Goal: Contribute content: Add original content to the website for others to see

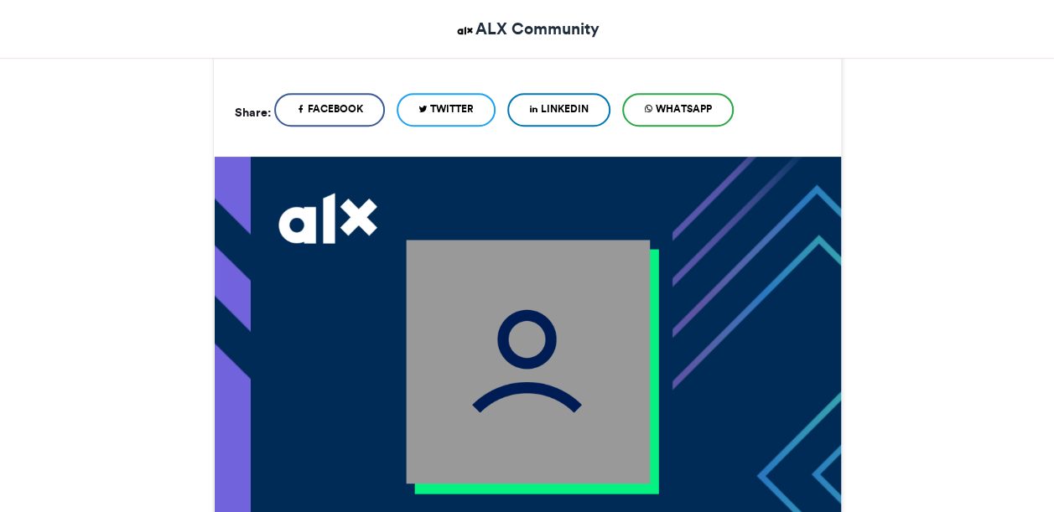
scroll to position [366, 0]
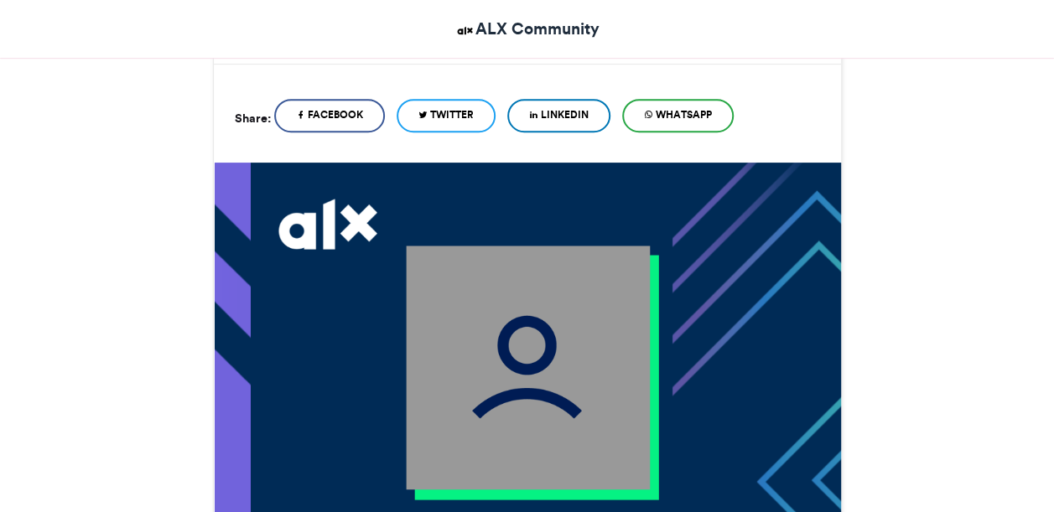
click at [523, 391] on img at bounding box center [528, 368] width 244 height 244
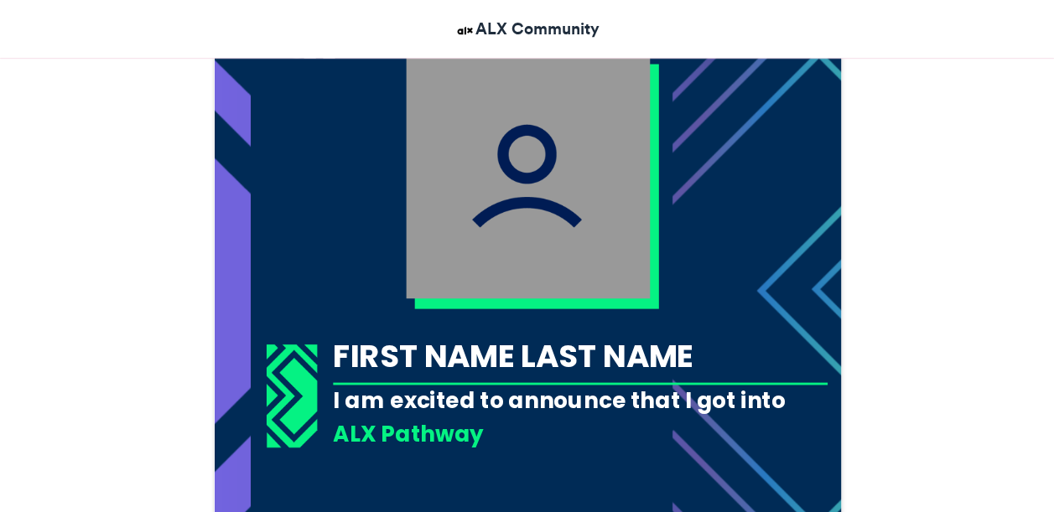
scroll to position [562, 0]
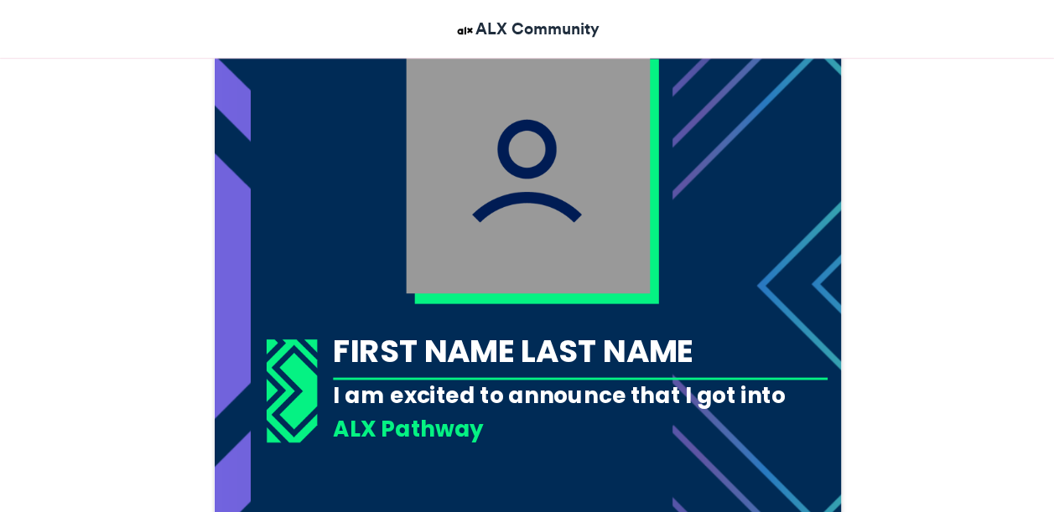
click at [605, 370] on div "FIRST NAME LAST NAME" at bounding box center [580, 351] width 495 height 44
click at [636, 361] on div "FIRST NAME LAST NAME" at bounding box center [580, 351] width 495 height 44
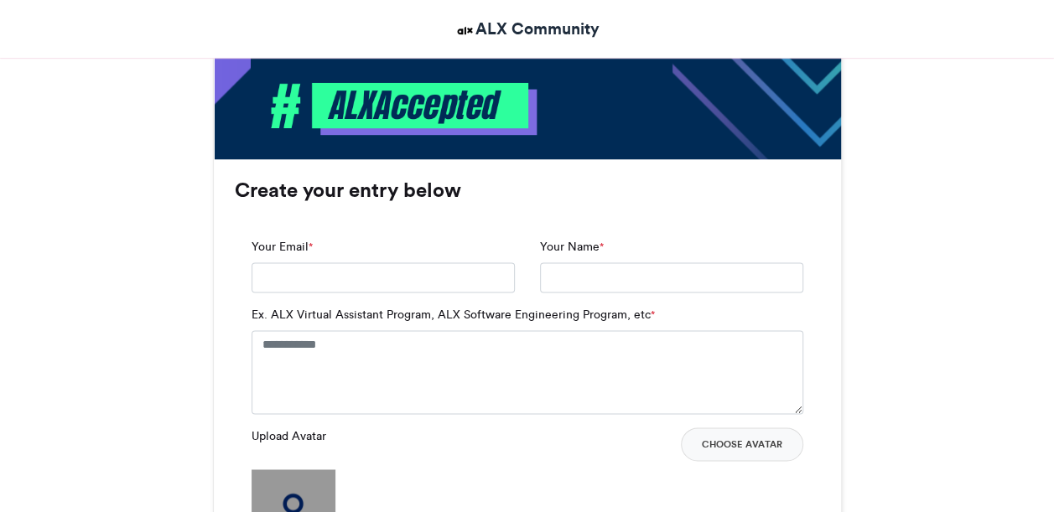
scroll to position [986, 0]
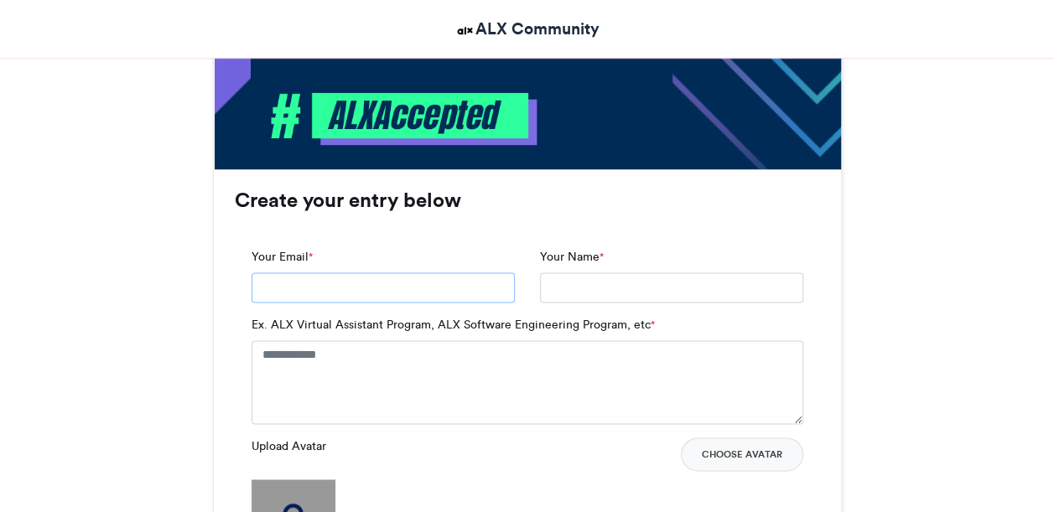
click at [471, 292] on input "Your Email *" at bounding box center [382, 287] width 263 height 30
type input "**********"
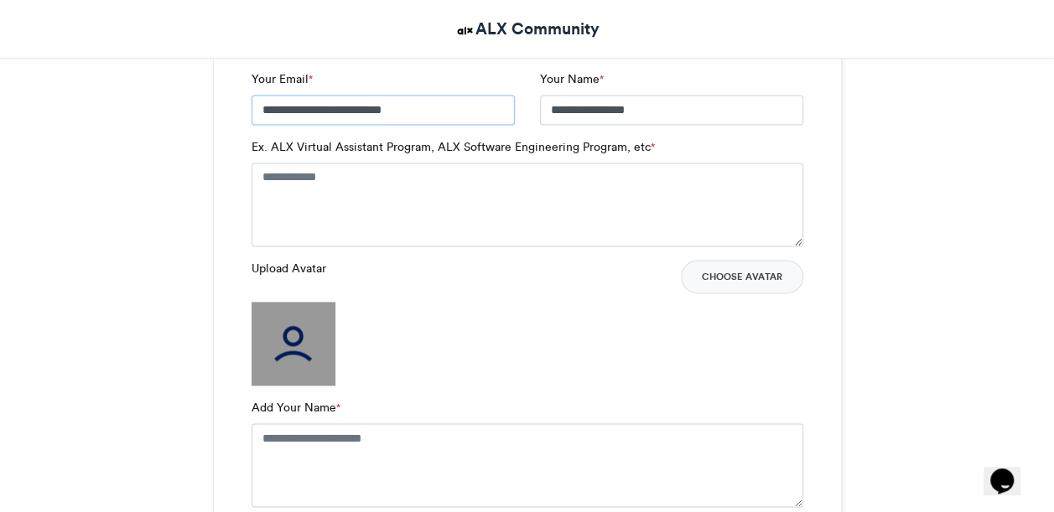
scroll to position [1170, 0]
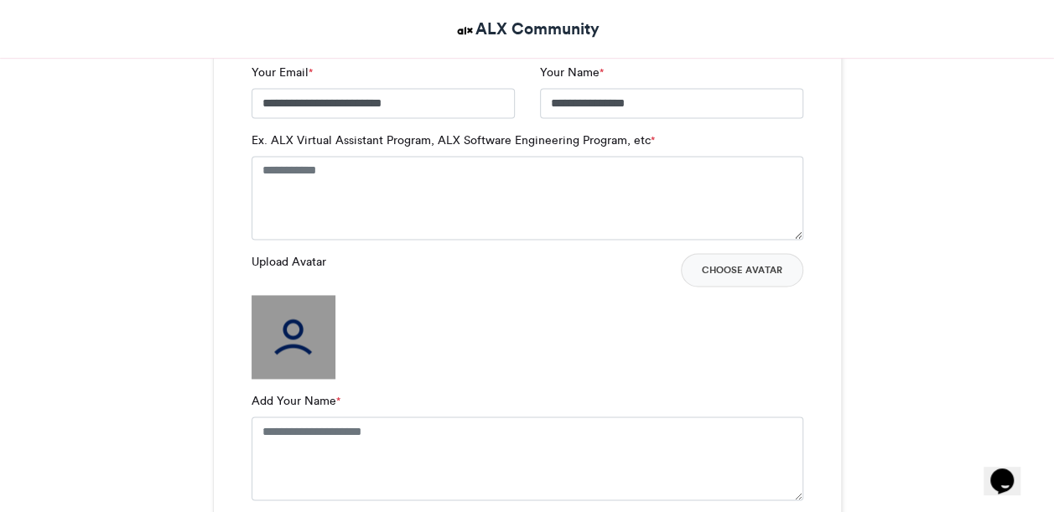
click at [289, 344] on img at bounding box center [293, 337] width 84 height 84
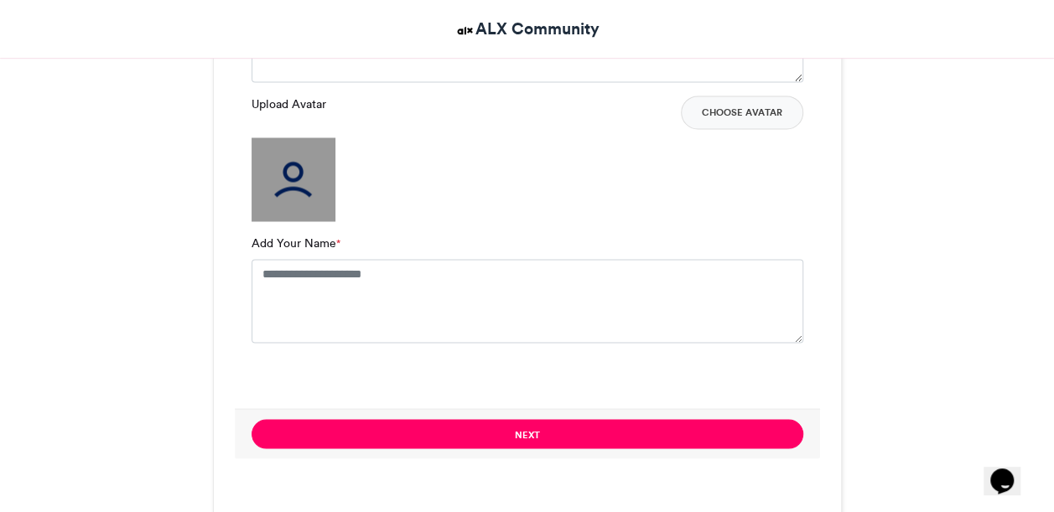
scroll to position [1328, 0]
click at [604, 306] on textarea "Add Your Name *" at bounding box center [527, 301] width 552 height 84
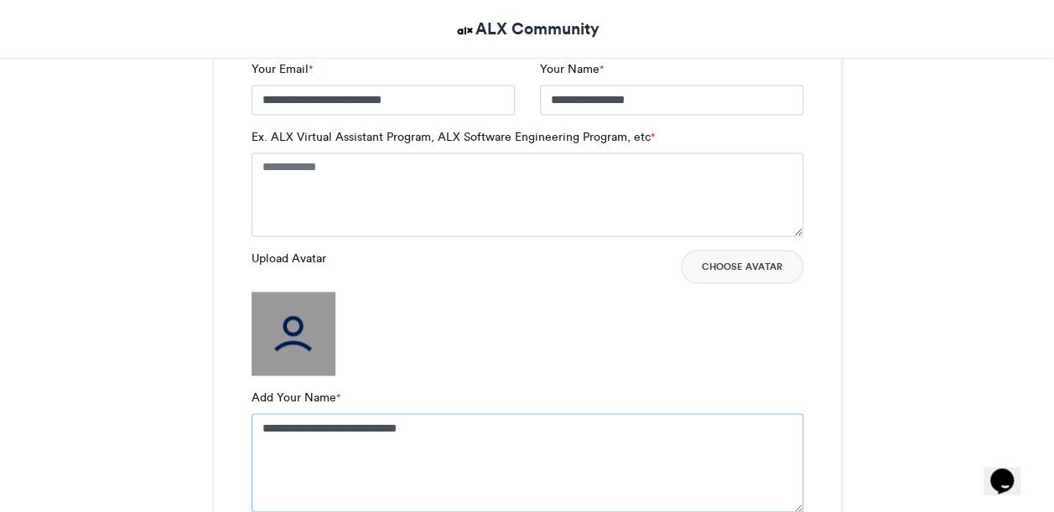
scroll to position [1167, 0]
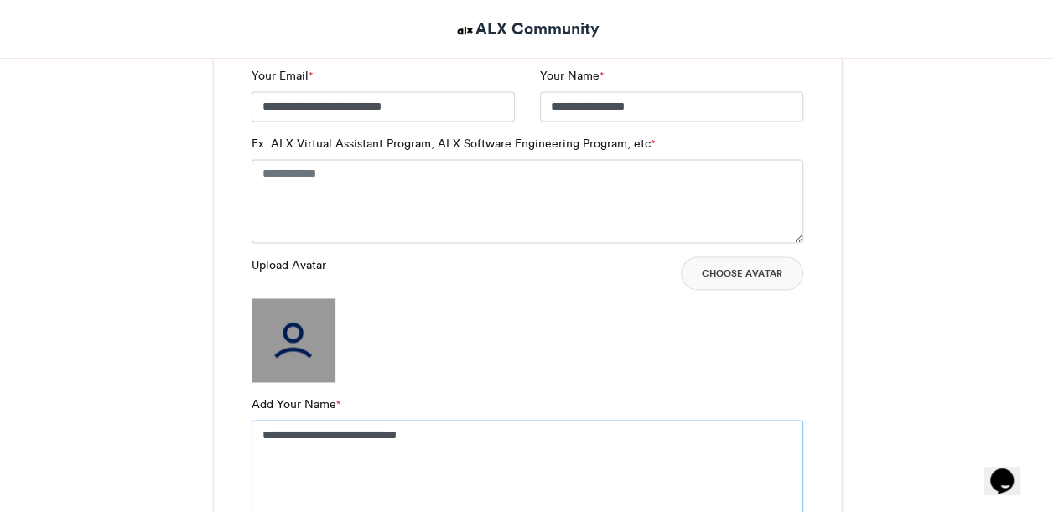
type textarea "**********"
click at [307, 339] on img at bounding box center [293, 340] width 84 height 84
click at [777, 280] on button "Choose Avatar" at bounding box center [742, 273] width 122 height 34
click at [736, 277] on button "Choose Avatar" at bounding box center [742, 273] width 122 height 34
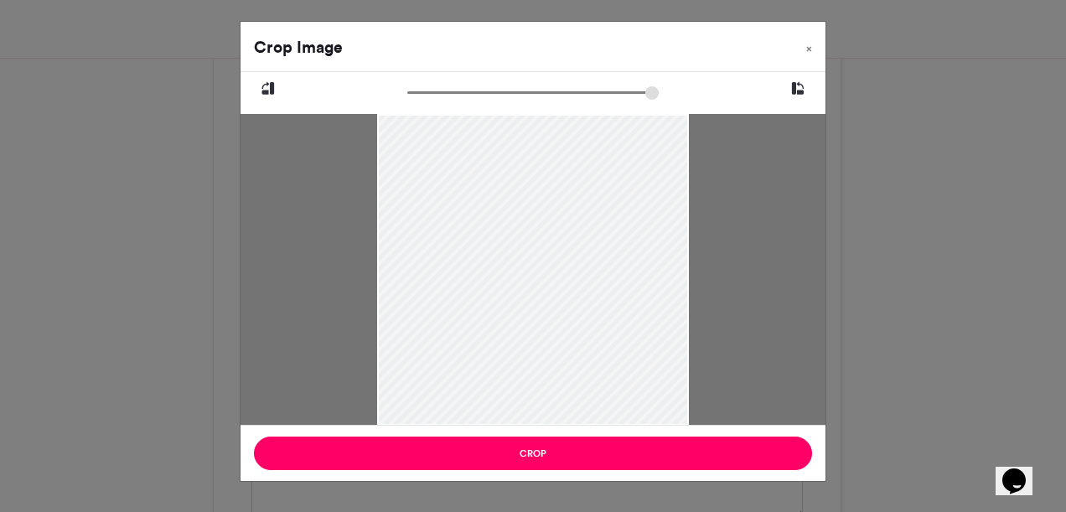
click at [520, 305] on div at bounding box center [533, 219] width 312 height 416
click at [558, 468] on button "Crop" at bounding box center [533, 454] width 558 height 34
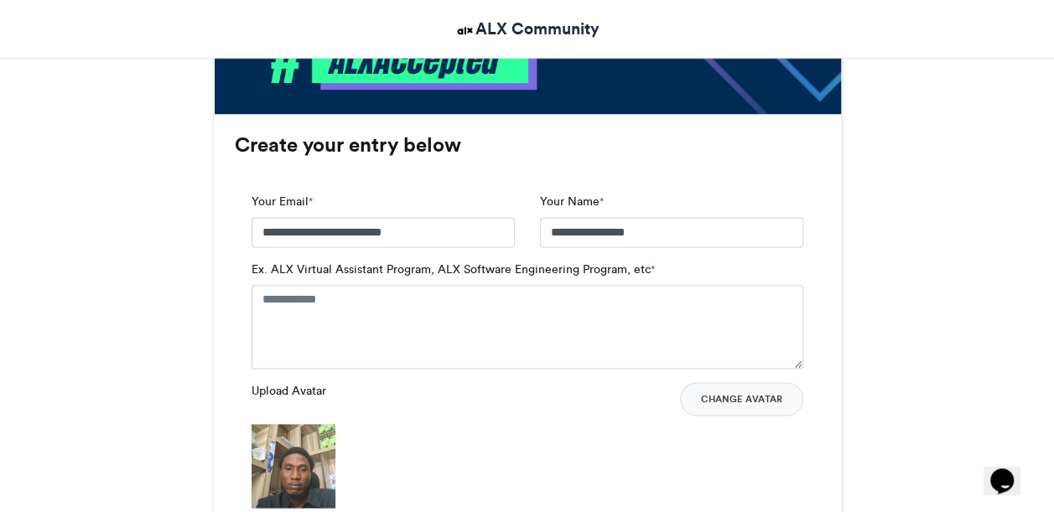
scroll to position [1041, 0]
click at [300, 303] on textarea "Ex. ALX Virtual Assistant Program, ALX Software Engineering Program, etc *" at bounding box center [527, 327] width 552 height 84
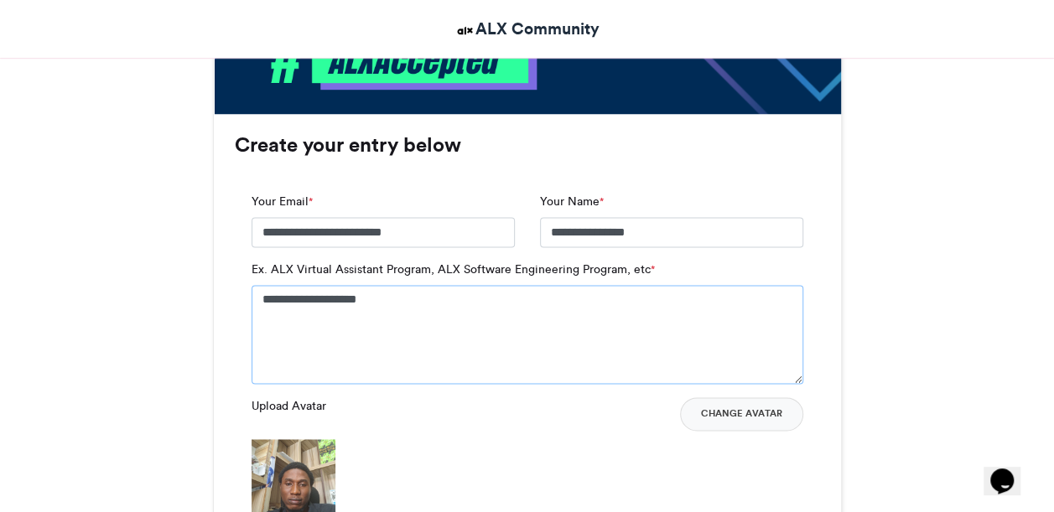
click at [0, 0] on icon "Paraphrase text" at bounding box center [0, 0] width 0 height 0
click at [531, 372] on textarea "**********" at bounding box center [527, 334] width 552 height 99
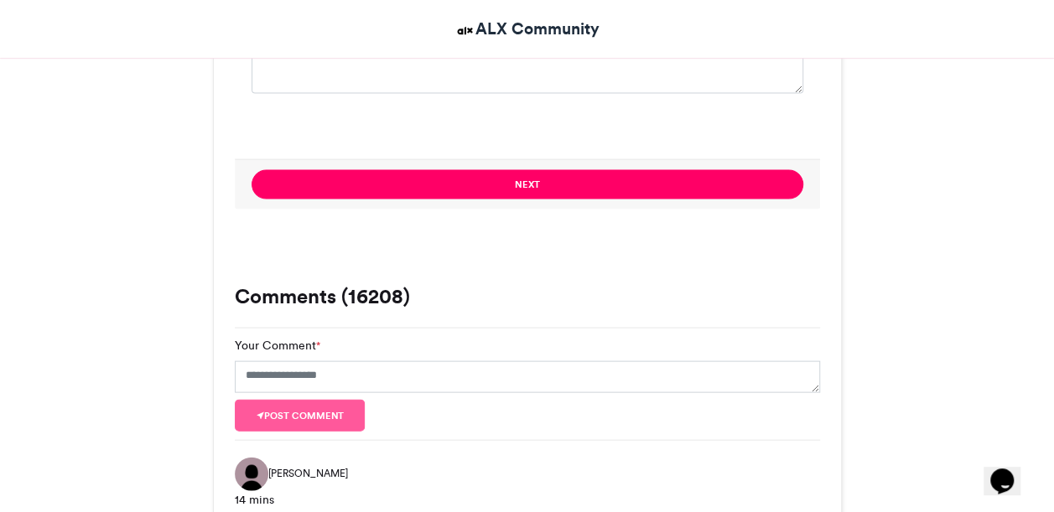
scroll to position [1608, 0]
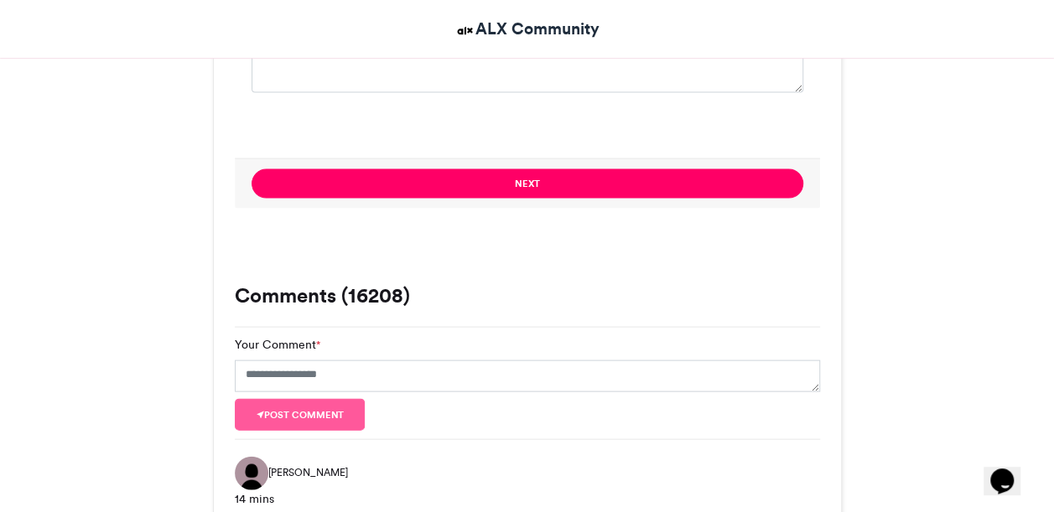
type textarea "**********"
click at [727, 368] on textarea "Your Comment *" at bounding box center [527, 376] width 585 height 32
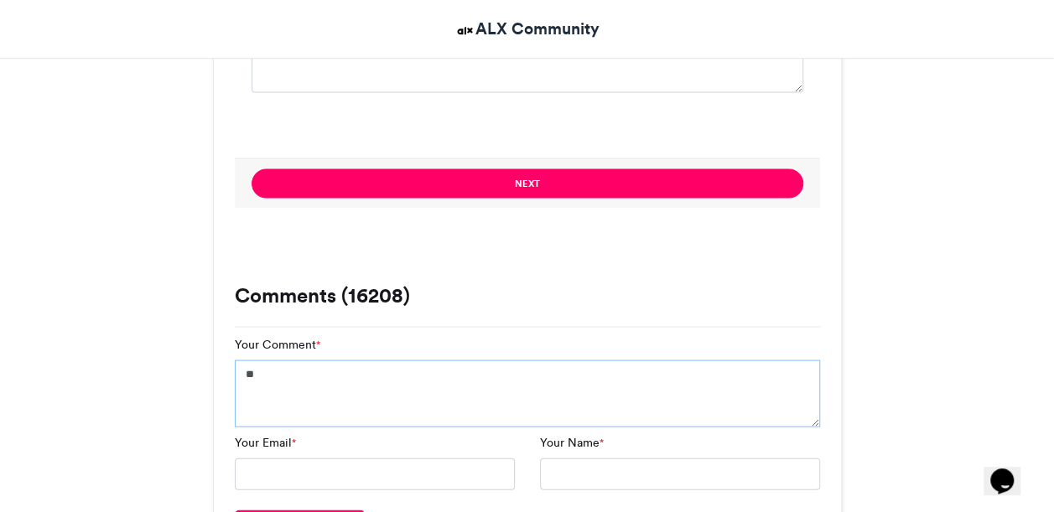
type textarea "*"
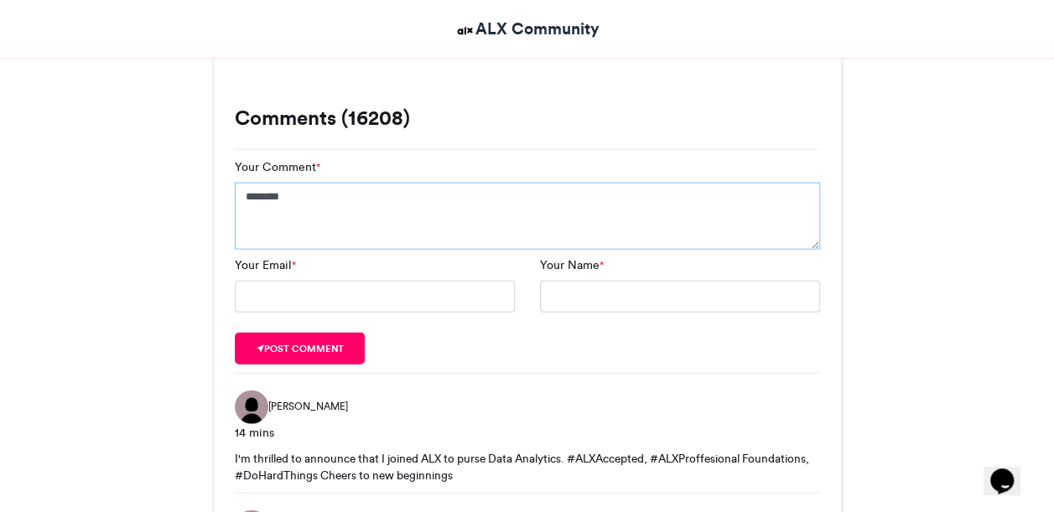
scroll to position [1784, 0]
type textarea "*******"
click at [452, 295] on input "Your Email *" at bounding box center [375, 298] width 280 height 32
type input "**********"
click at [681, 301] on input "********" at bounding box center [680, 298] width 280 height 32
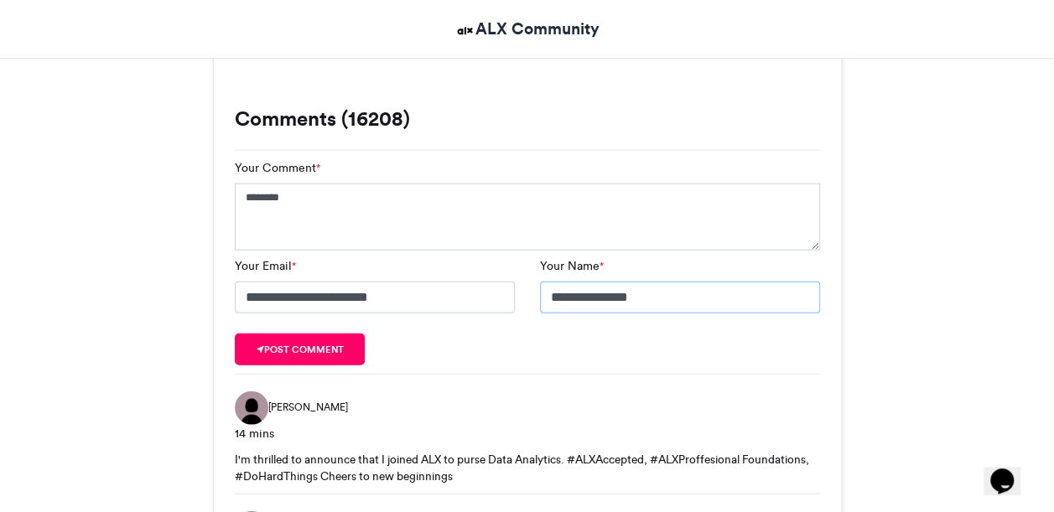
type input "**********"
click at [322, 348] on button "Post comment" at bounding box center [300, 350] width 131 height 32
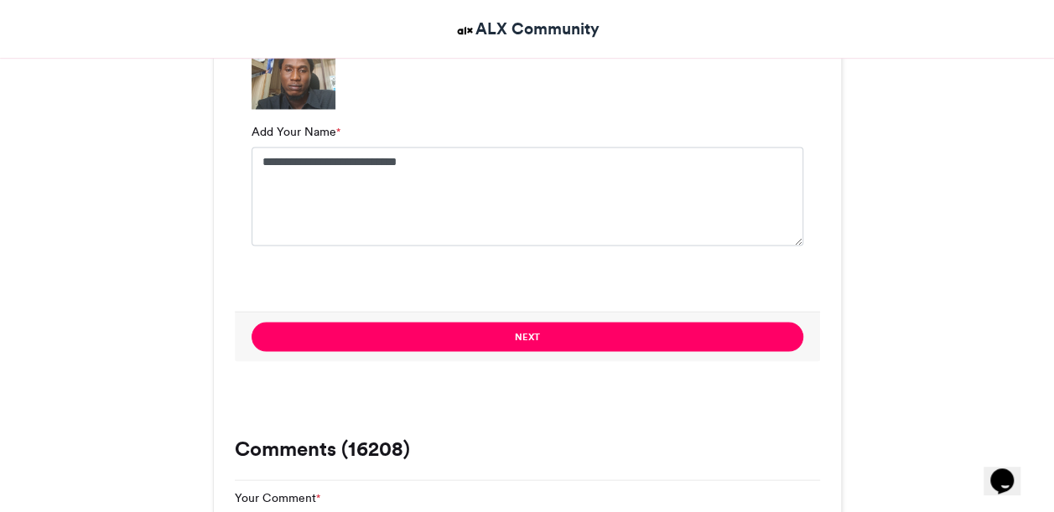
scroll to position [1453, 0]
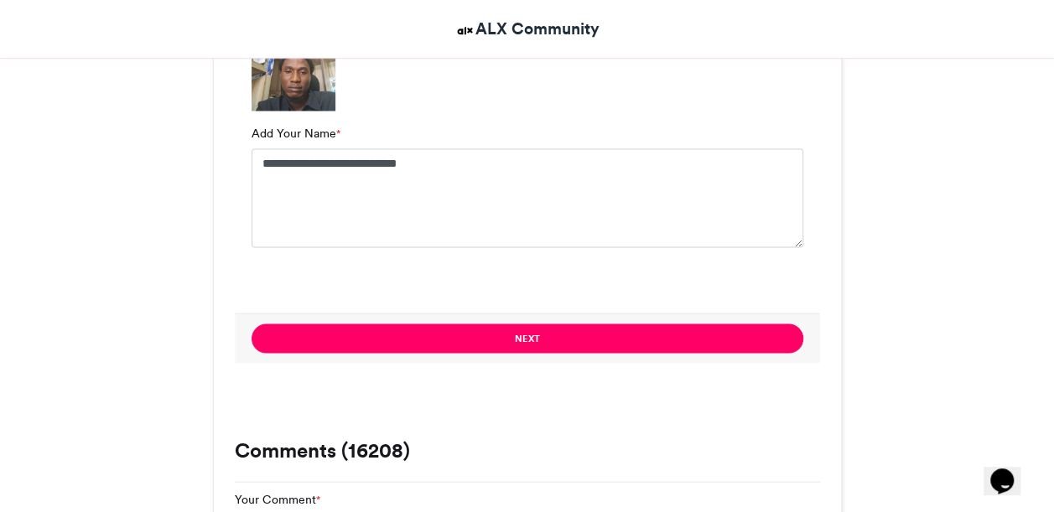
click at [580, 340] on button "Next" at bounding box center [527, 338] width 552 height 29
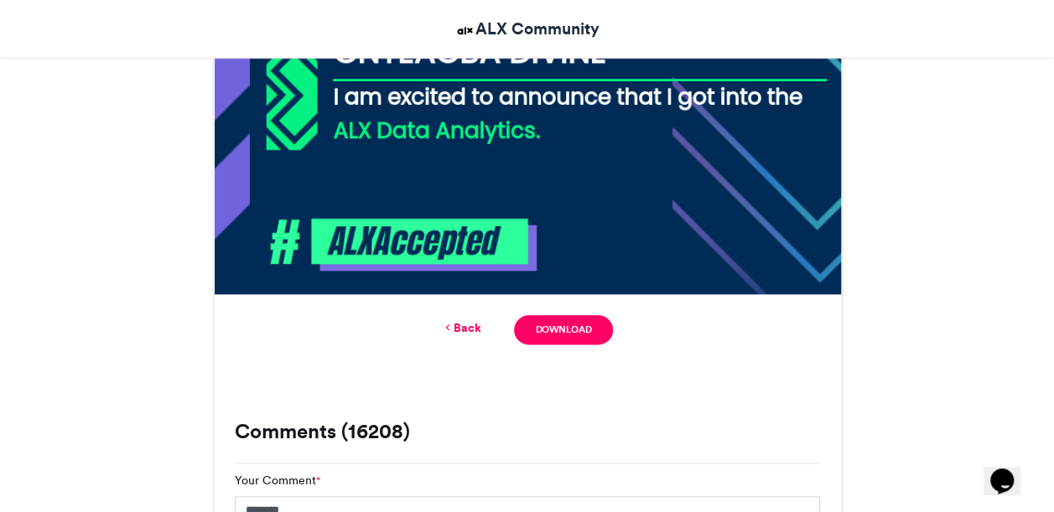
scroll to position [875, 0]
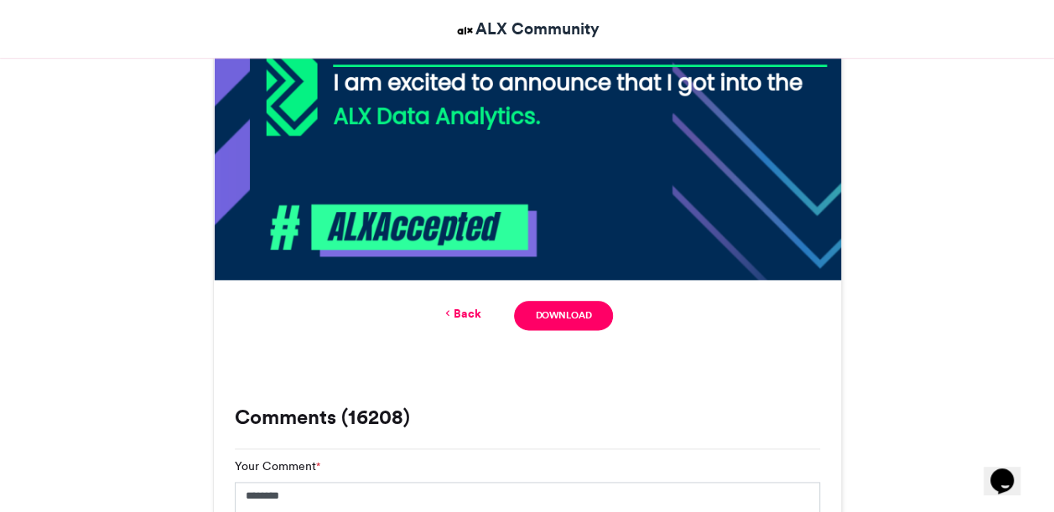
click at [572, 329] on link "Download" at bounding box center [563, 315] width 98 height 29
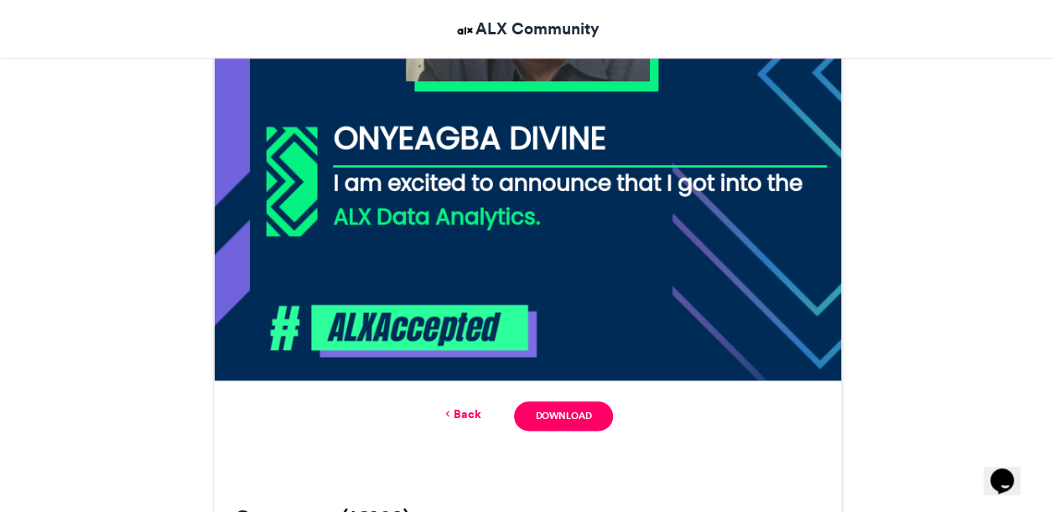
scroll to position [777, 0]
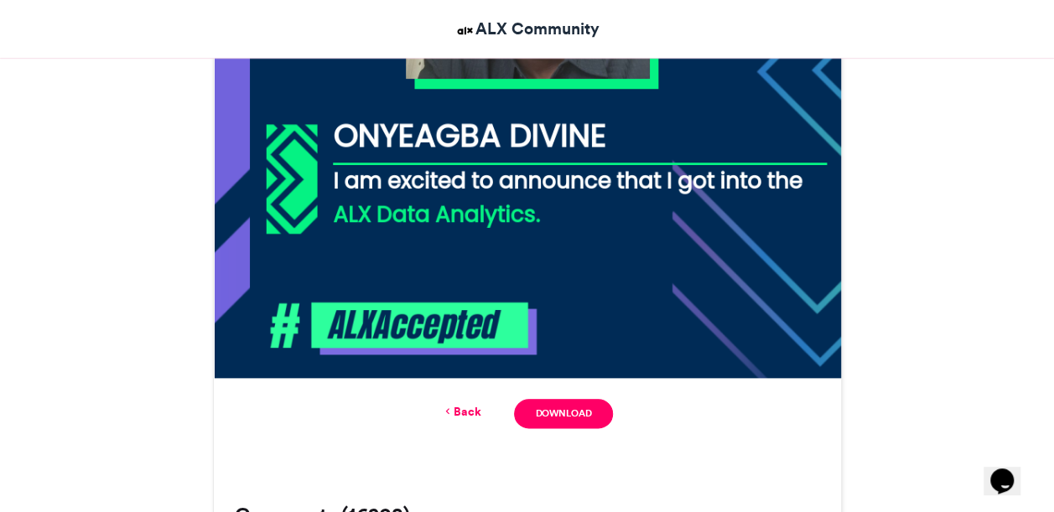
click at [588, 425] on link "Download" at bounding box center [563, 413] width 98 height 29
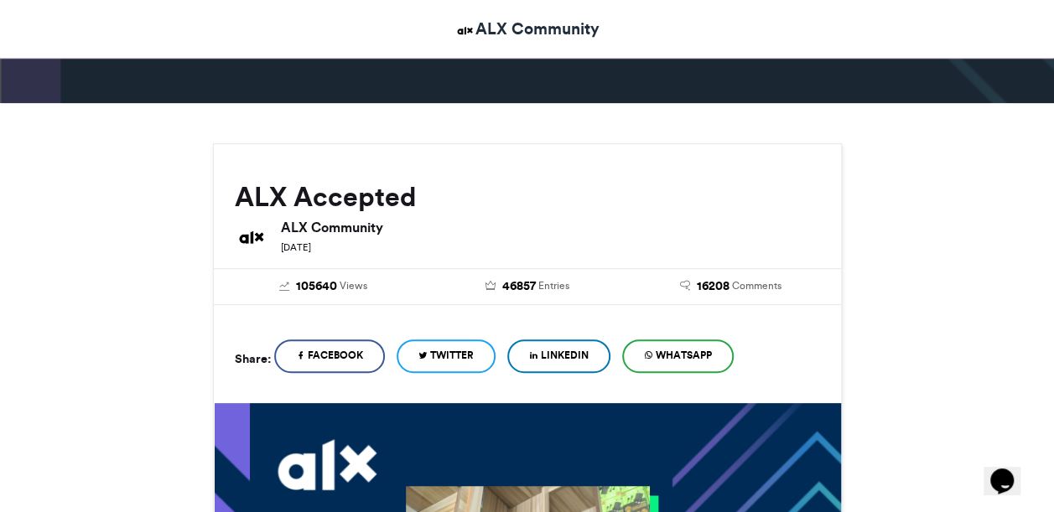
scroll to position [206, 0]
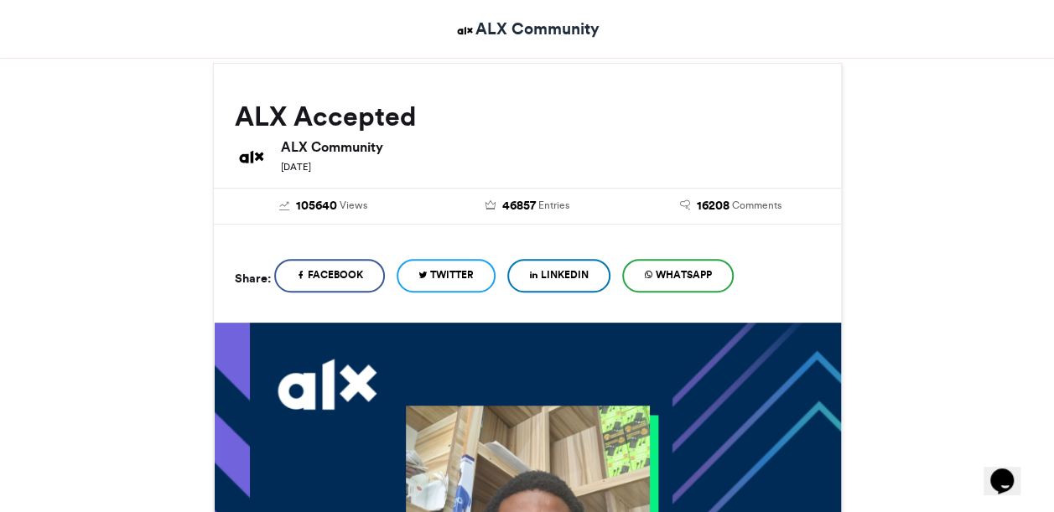
click at [474, 280] on span "Twitter" at bounding box center [452, 274] width 44 height 15
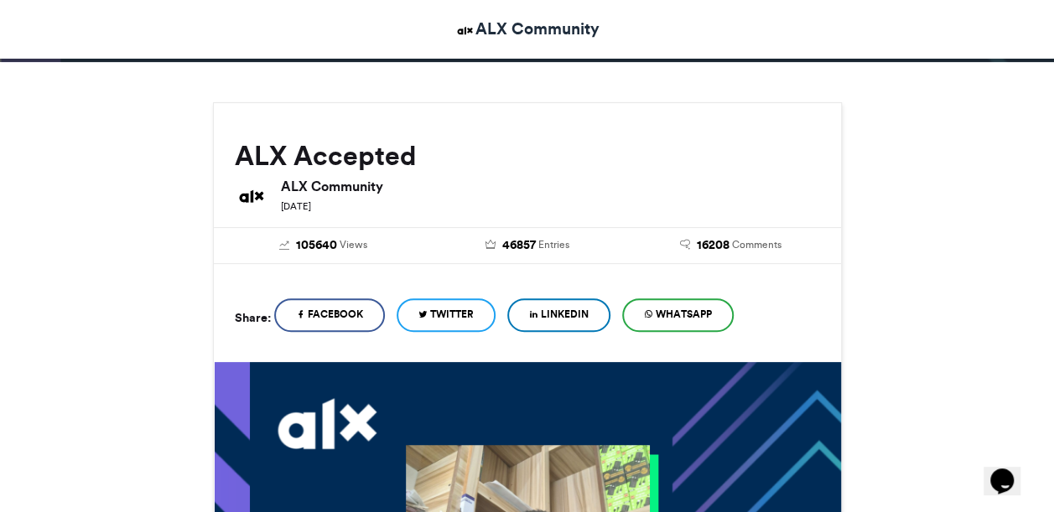
scroll to position [0, 0]
